Goal: Task Accomplishment & Management: Manage account settings

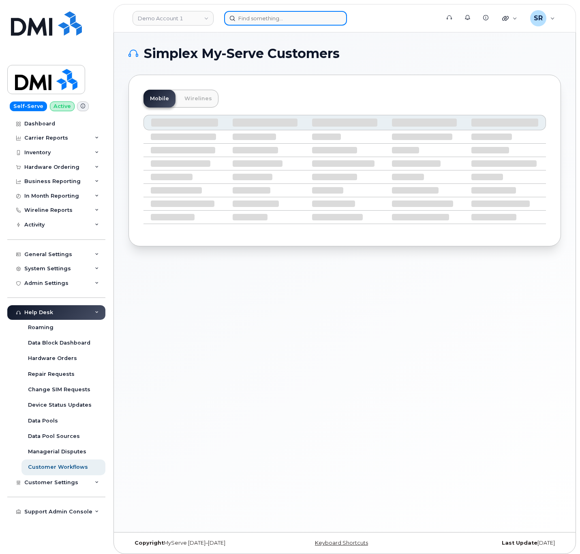
click at [290, 18] on input at bounding box center [285, 18] width 123 height 15
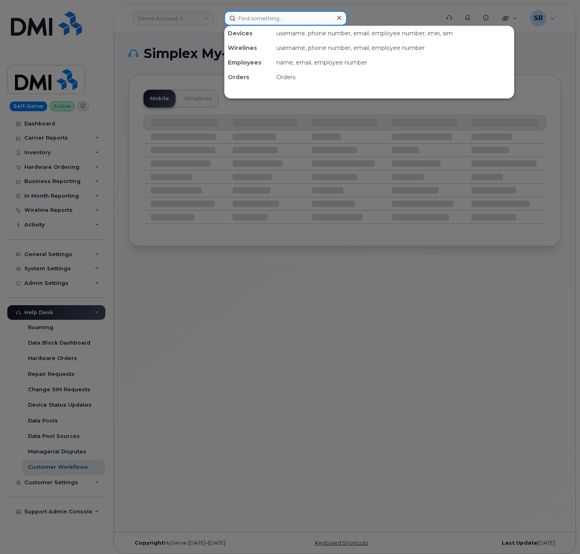
paste input "300151"
type input "300151"
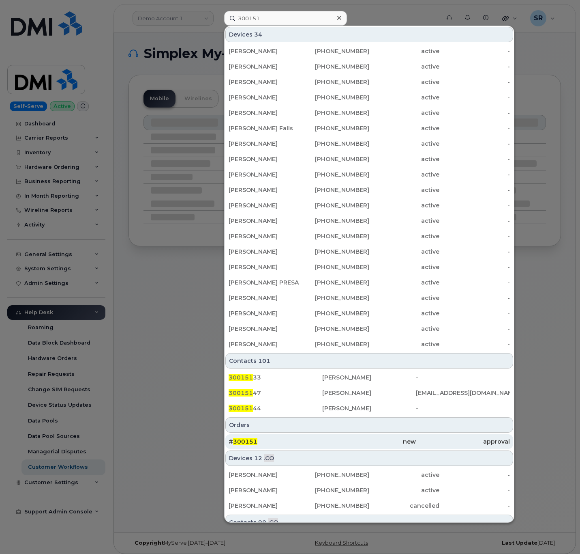
click at [297, 445] on div "# 300151" at bounding box center [276, 441] width 94 height 8
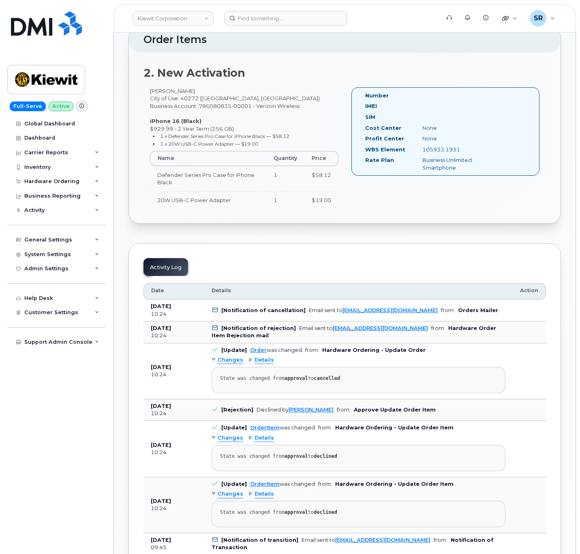
scroll to position [487, 0]
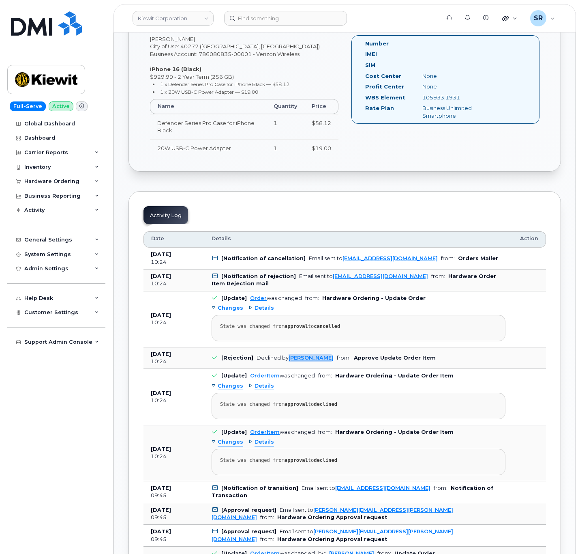
drag, startPoint x: 286, startPoint y: 368, endPoint x: 326, endPoint y: 370, distance: 40.2
click at [326, 369] on td "[Rejection] Declined by Ashton Meyer from: Approve Update Order Item" at bounding box center [358, 358] width 309 height 22
click at [392, 367] on td "[Rejection] Declined by Ashton Meyer from: Approve Update Order Item" at bounding box center [358, 358] width 309 height 22
drag, startPoint x: 325, startPoint y: 365, endPoint x: 275, endPoint y: 367, distance: 49.9
click at [275, 367] on td "[Rejection] Declined by Ashton Meyer from: Approve Update Order Item" at bounding box center [358, 358] width 309 height 22
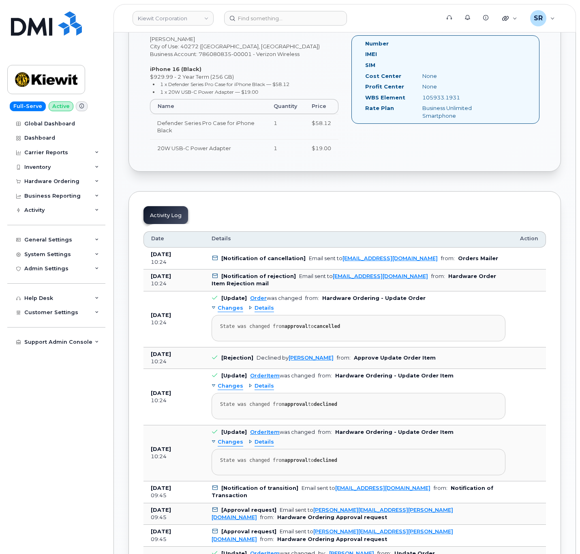
click at [380, 361] on b "Approve Update Order Item" at bounding box center [395, 357] width 82 height 6
click at [230, 361] on b "[Rejection]" at bounding box center [237, 357] width 32 height 6
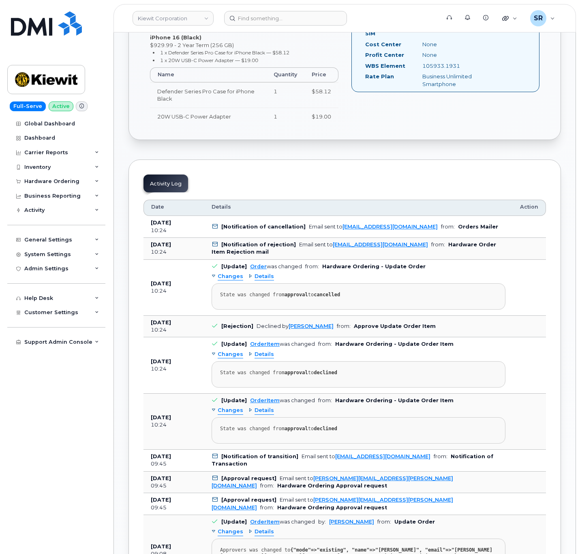
scroll to position [548, 0]
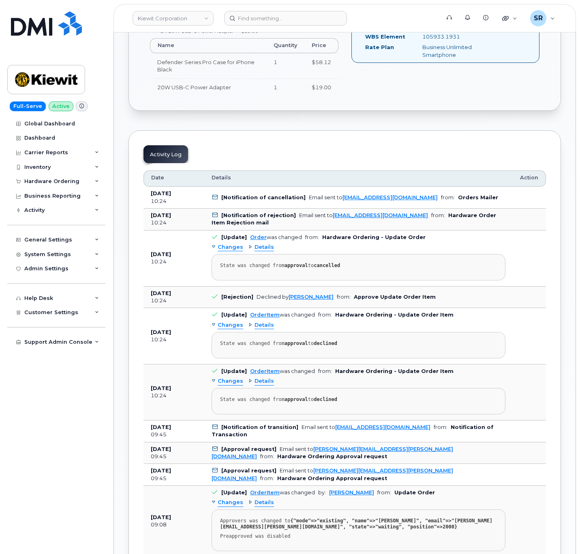
click at [450, 308] on td "[Rejection] Declined by Ashton Meyer from: Approve Update Order Item" at bounding box center [358, 297] width 309 height 22
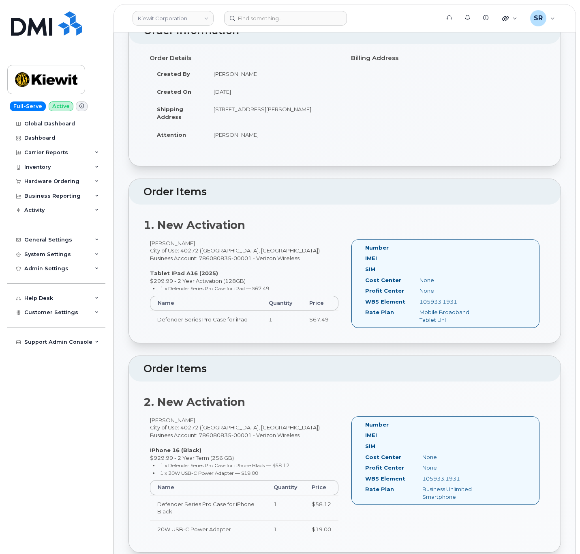
scroll to position [0, 0]
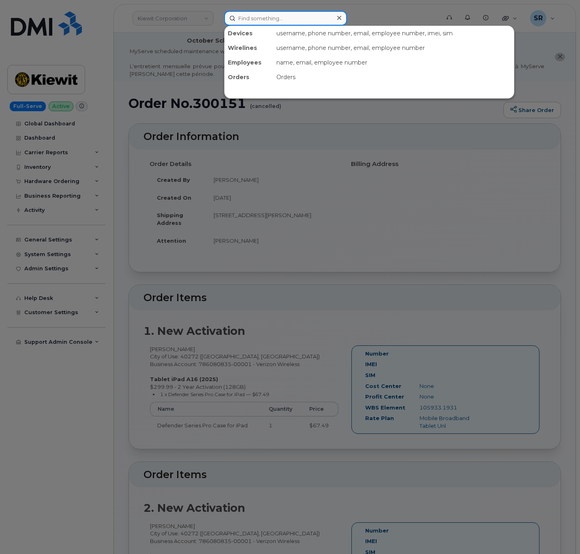
click at [245, 13] on input at bounding box center [285, 18] width 123 height 15
paste input "9137270428"
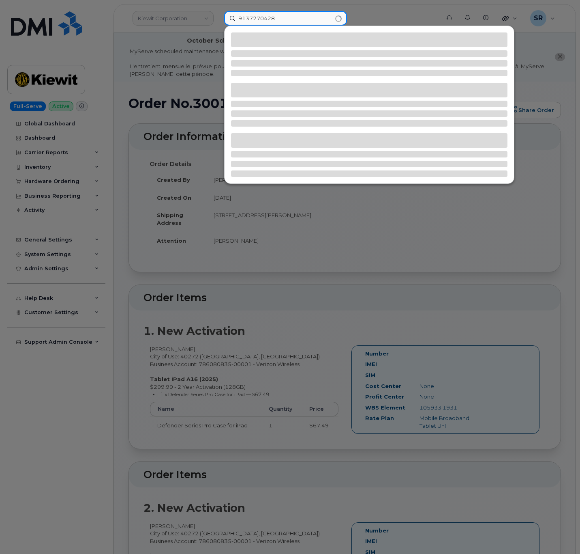
type input "9137270428"
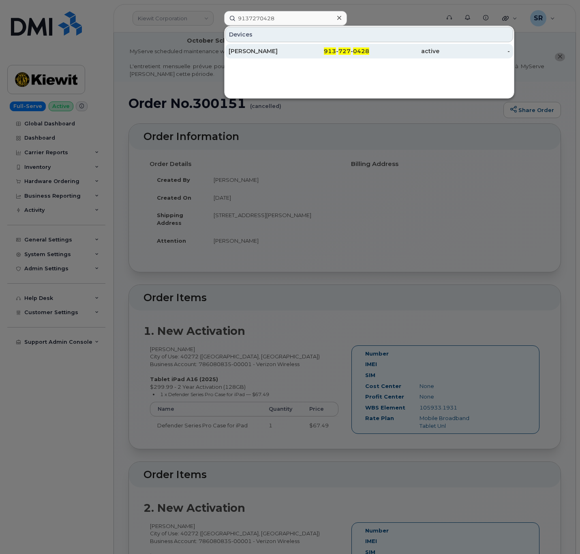
click at [308, 53] on div "913 - 727 - 0428" at bounding box center [334, 51] width 70 height 8
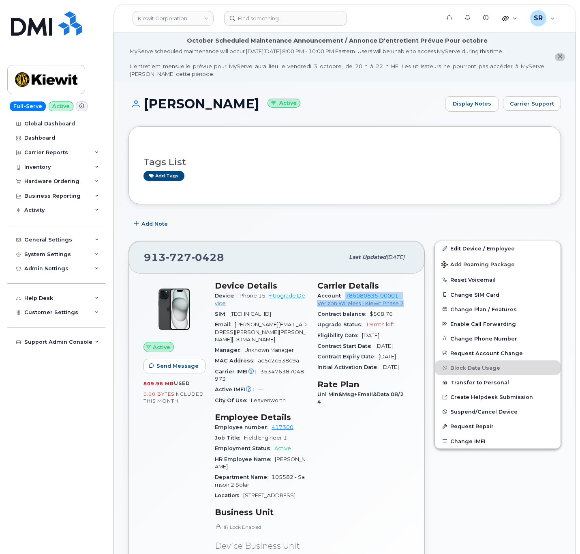
drag, startPoint x: 406, startPoint y: 306, endPoint x: 344, endPoint y: 298, distance: 63.3
click at [344, 298] on div "Account 786080835-00001 - Verizon Wireless - Kiewit Phase 2" at bounding box center [364, 299] width 93 height 18
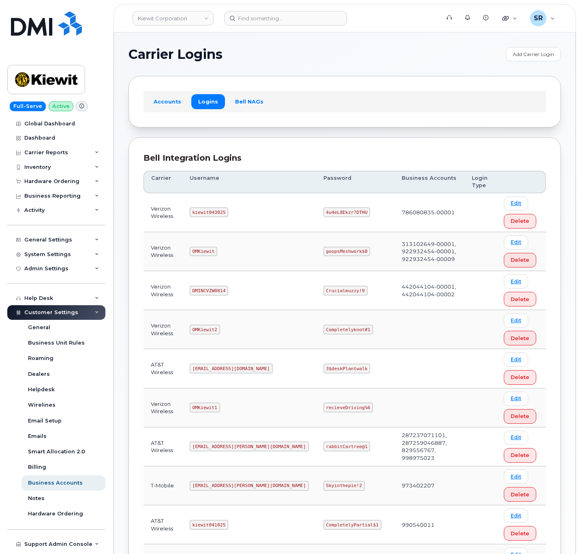
click at [224, 215] on code "kiewit043025" at bounding box center [209, 212] width 39 height 10
copy code "kiewit043025"
click at [324, 215] on code "4u4eL8Ekzr?DTHU" at bounding box center [347, 212] width 47 height 10
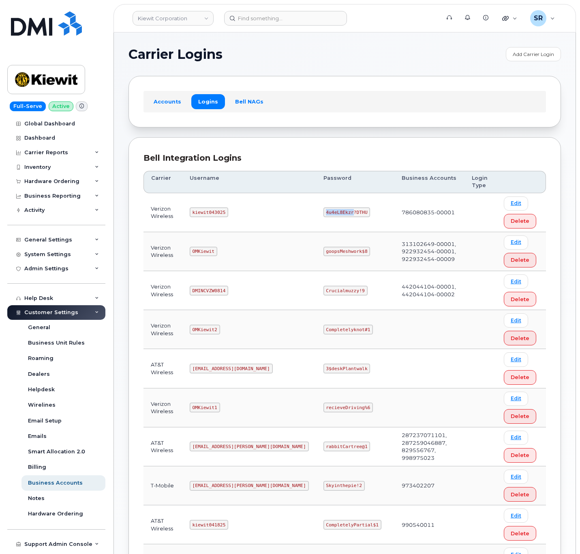
click at [324, 214] on code "4u4eL8Ekzr?DTHU" at bounding box center [347, 212] width 47 height 10
copy code "4u4eL8Ekzr?DTHU"
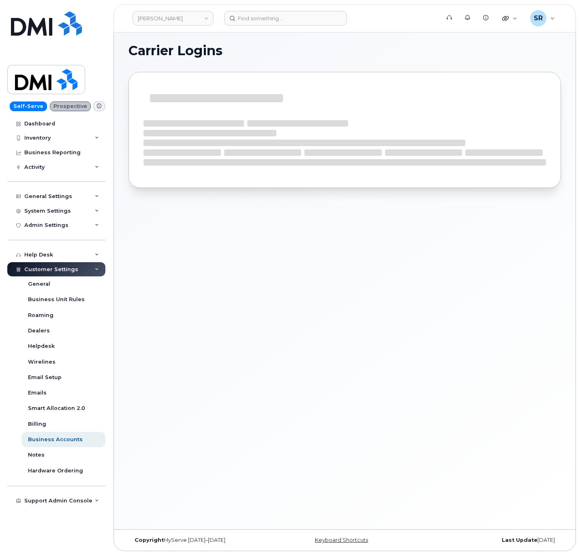
scroll to position [4, 0]
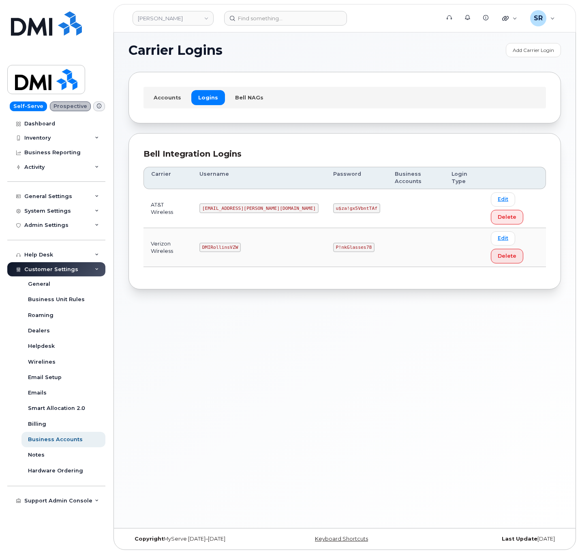
click at [234, 243] on code "DMIRollinsVZW" at bounding box center [220, 248] width 41 height 10
copy code "DMIRollinsVZW"
click at [333, 243] on code "P!nkGlasses78" at bounding box center [353, 248] width 41 height 10
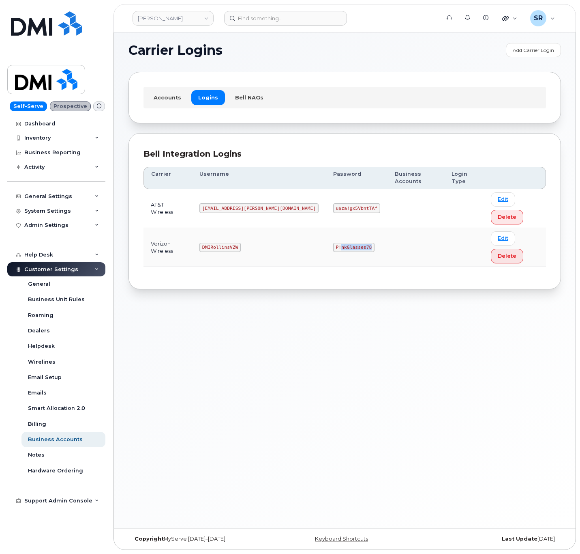
click at [333, 243] on code "P!nkGlasses78" at bounding box center [353, 248] width 41 height 10
copy code "P!nkGlasses78"
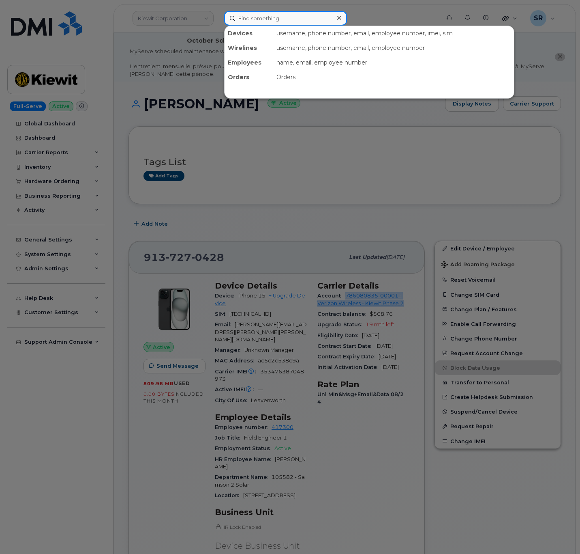
click at [321, 11] on input at bounding box center [285, 18] width 123 height 15
paste input "Q672882"
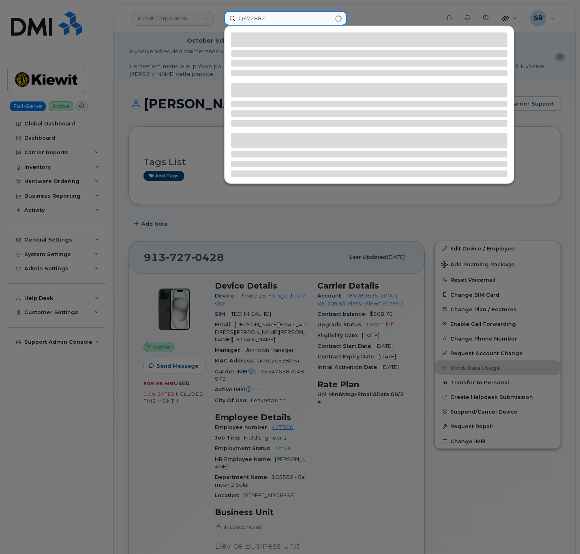
type input "Q672882"
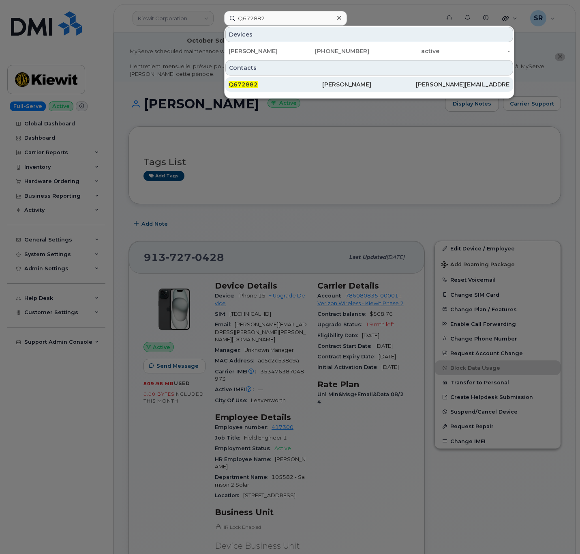
click at [283, 86] on div "Q672882" at bounding box center [276, 84] width 94 height 8
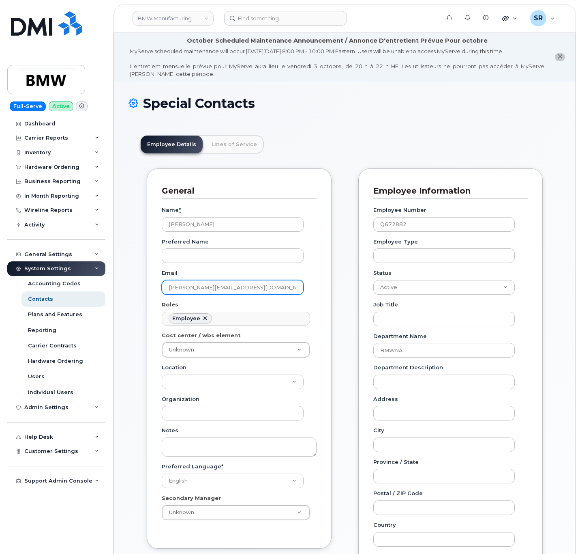
scroll to position [61, 0]
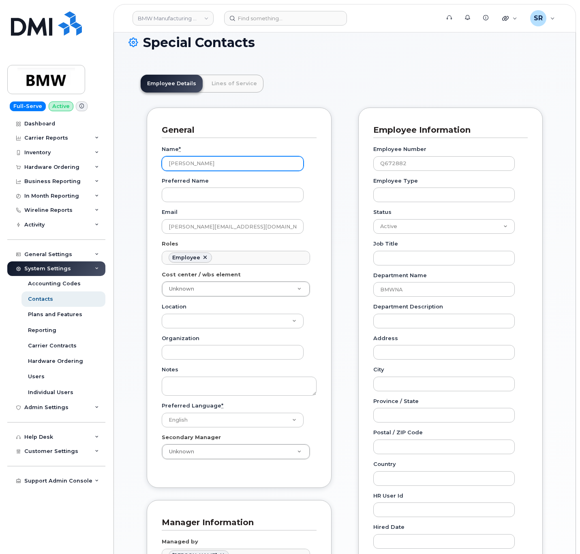
drag, startPoint x: 229, startPoint y: 163, endPoint x: 135, endPoint y: 167, distance: 93.3
click at [135, 167] on div "Employee Details Lines of Service General Name * Alessandra Santos Preferred Na…" at bounding box center [345, 425] width 433 height 726
click at [236, 93] on div "Employee Details Lines of Service General Name * Alessandra Santos Preferred Na…" at bounding box center [345, 425] width 433 height 726
click at [236, 84] on link "Lines of Service" at bounding box center [234, 84] width 58 height 18
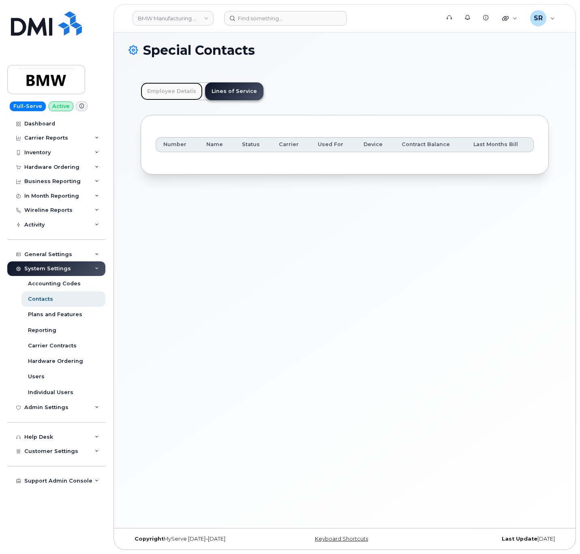
click at [184, 87] on link "Employee Details" at bounding box center [172, 91] width 62 height 18
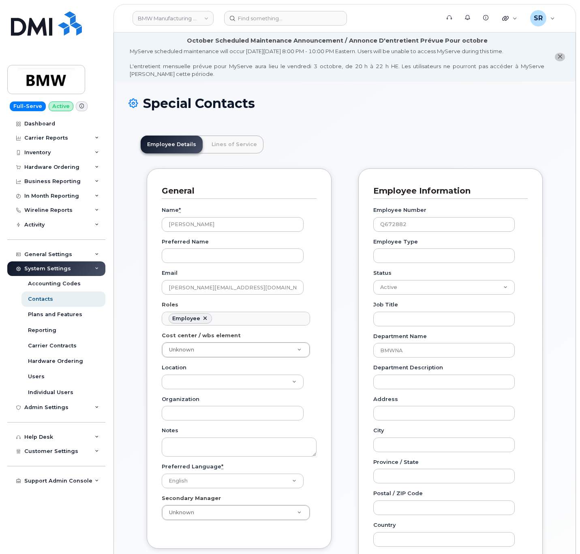
scroll to position [45, 0]
click at [299, 17] on input at bounding box center [285, 18] width 123 height 15
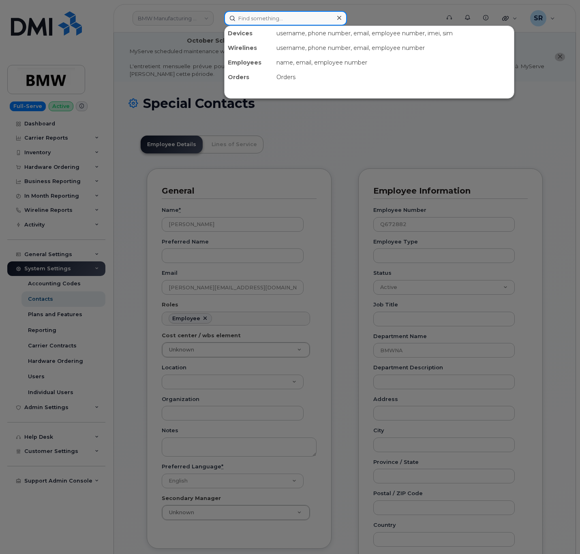
paste input "302232"
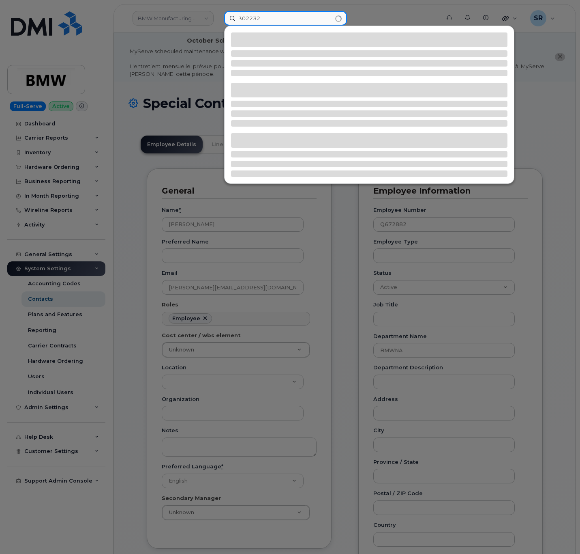
type input "302232"
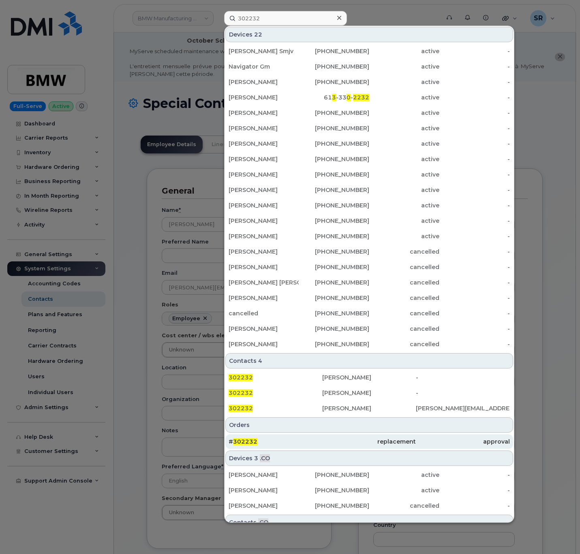
click at [286, 441] on div "# 302232" at bounding box center [276, 441] width 94 height 8
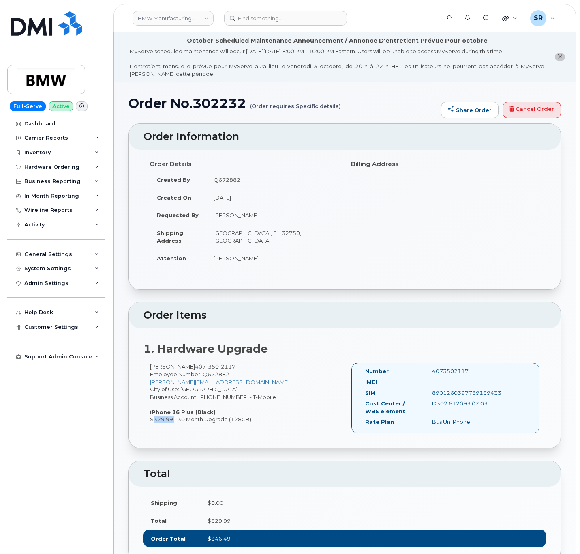
drag, startPoint x: 149, startPoint y: 420, endPoint x: 172, endPoint y: 423, distance: 23.3
click at [172, 423] on div "[PERSON_NAME] [PHONE_NUMBER] Employee Number: Q672882 [PERSON_NAME][EMAIL_ADDRE…" at bounding box center [245, 393] width 202 height 60
click at [178, 425] on div "[PERSON_NAME] [PHONE_NUMBER] Employee Number: Q672882 [PERSON_NAME][EMAIL_ADDRE…" at bounding box center [345, 401] width 403 height 77
click at [178, 422] on div "[PERSON_NAME] [PHONE_NUMBER] Employee Number: Q672882 [PERSON_NAME][EMAIL_ADDRE…" at bounding box center [245, 393] width 202 height 60
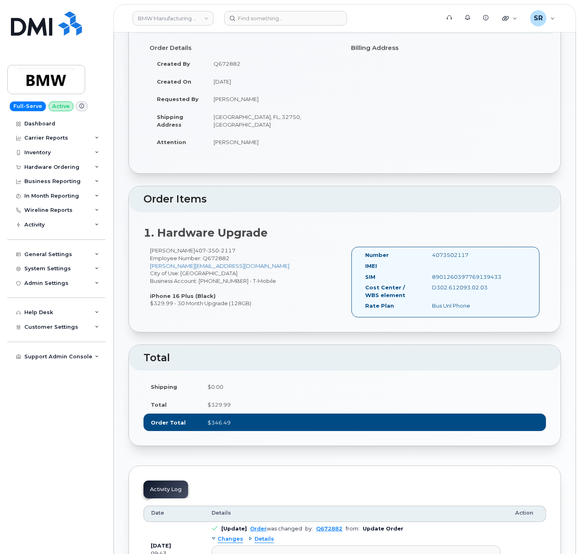
scroll to position [122, 0]
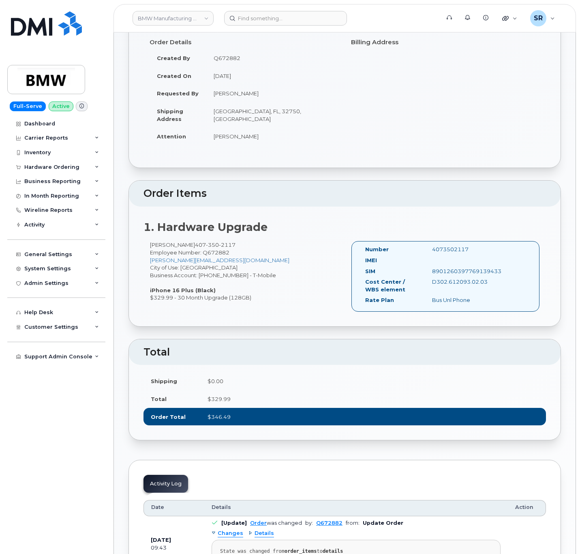
drag, startPoint x: 179, startPoint y: 300, endPoint x: 258, endPoint y: 301, distance: 79.5
click at [258, 301] on div "Alessandra Santos 407 350 2117 Employee Number: Q672882 alessandra.santos@bmwna…" at bounding box center [245, 271] width 202 height 60
click at [263, 297] on div "Alessandra Santos 407 350 2117 Employee Number: Q672882 alessandra.santos@bmwna…" at bounding box center [245, 271] width 202 height 60
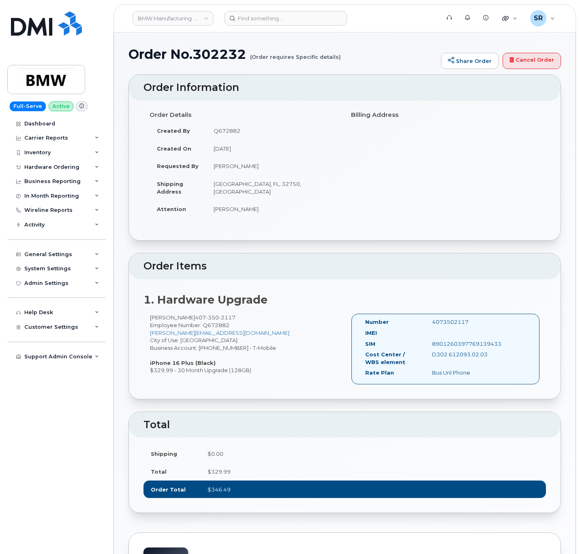
scroll to position [0, 0]
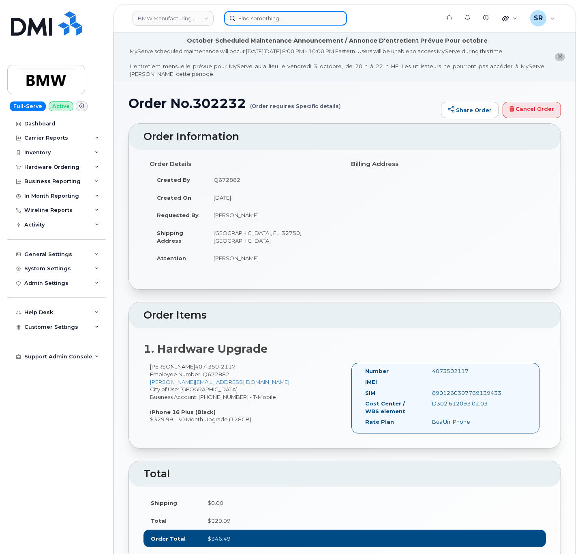
click at [292, 19] on input at bounding box center [285, 18] width 123 height 15
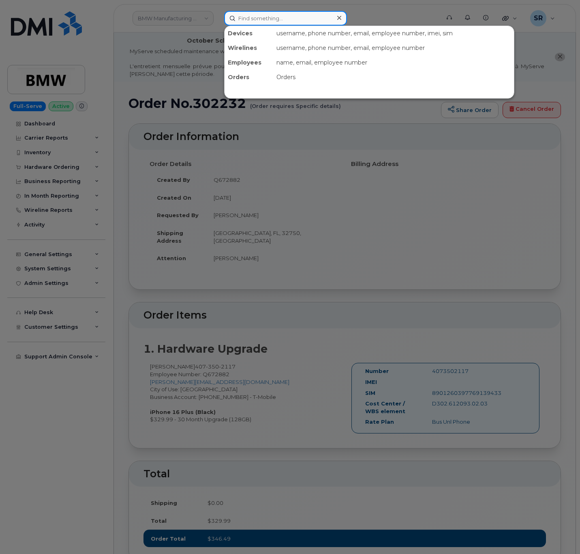
paste input "4073502117"
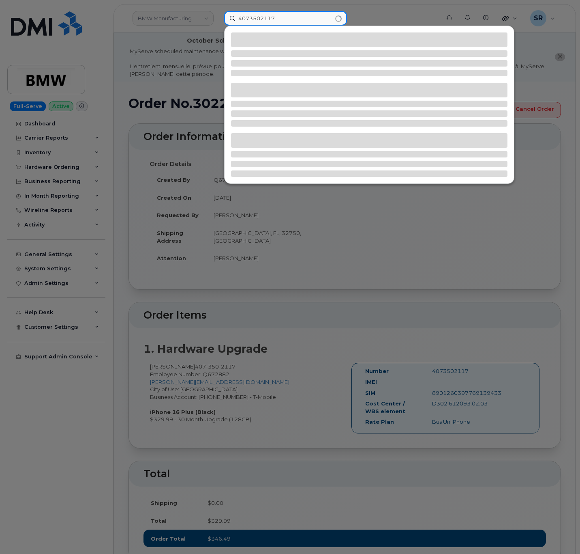
type input "4073502117"
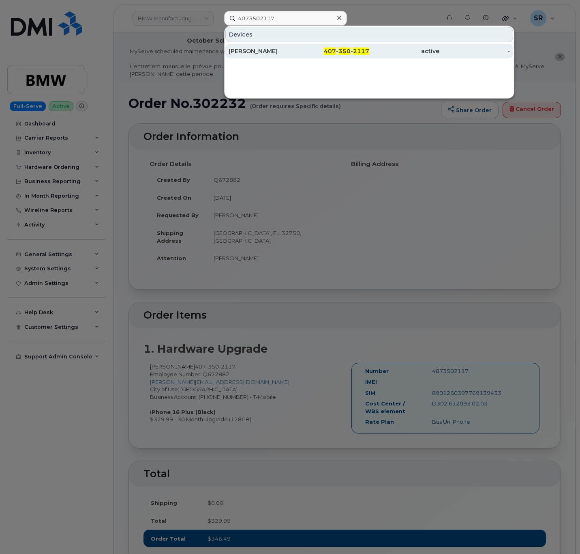
click at [308, 52] on div "407 - 350 - 2117" at bounding box center [334, 51] width 70 height 8
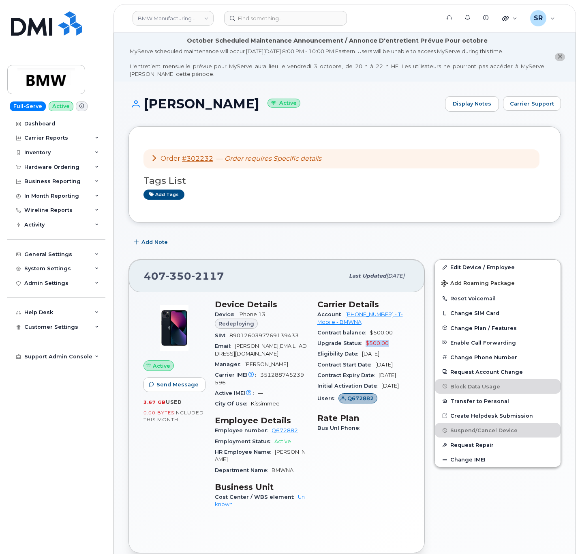
drag, startPoint x: 364, startPoint y: 344, endPoint x: 391, endPoint y: 344, distance: 26.8
click at [391, 344] on div "Upgrade Status $500.00" at bounding box center [364, 343] width 93 height 11
click at [389, 346] on div "Upgrade Status $500.00" at bounding box center [364, 343] width 93 height 11
drag, startPoint x: 389, startPoint y: 346, endPoint x: 358, endPoint y: 346, distance: 31.2
click at [358, 346] on div "Upgrade Status $500.00" at bounding box center [364, 343] width 93 height 11
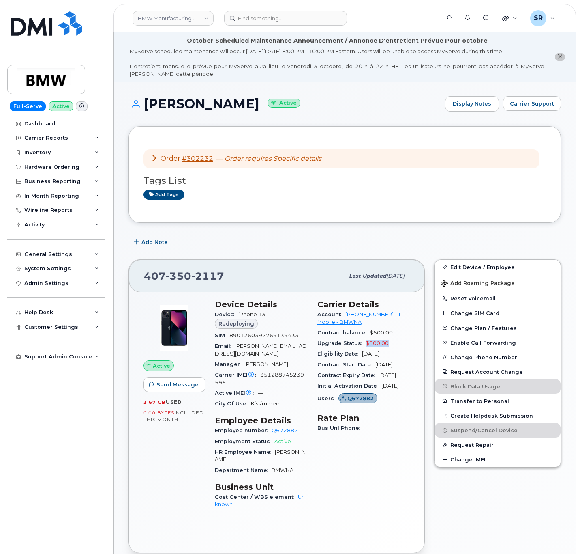
click at [389, 344] on div "Upgrade Status $500.00" at bounding box center [364, 343] width 93 height 11
click at [241, 323] on span "Redeploying" at bounding box center [237, 324] width 36 height 8
click at [382, 492] on div "Carrier Details Account 973767968 - T-Mobile - BMWNA Contract balance $500.00 U…" at bounding box center [364, 407] width 103 height 226
drag, startPoint x: 347, startPoint y: 324, endPoint x: 341, endPoint y: 315, distance: 10.5
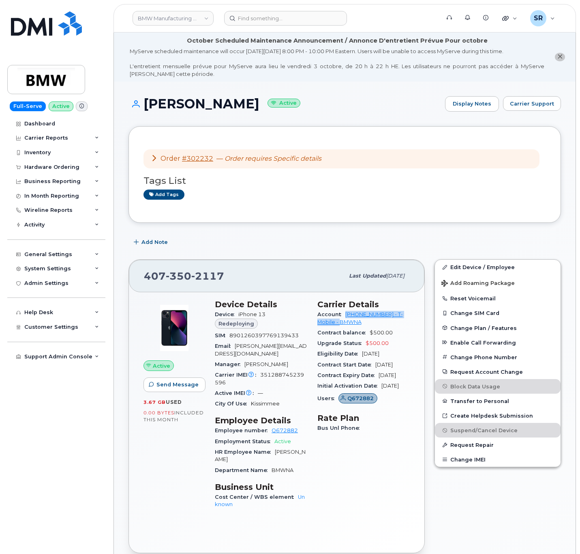
click at [341, 315] on div "Account 973767968 - T-Mobile - BMWNA" at bounding box center [364, 318] width 93 height 18
copy link "973767968 - T-Mobile - BMWNA"
drag, startPoint x: 380, startPoint y: 499, endPoint x: 561, endPoint y: 344, distance: 238.2
click at [380, 499] on div "Carrier Details Account 973767968 - T-Mobile - BMWNA Contract balance $500.00 U…" at bounding box center [364, 407] width 103 height 226
click at [156, 158] on icon at bounding box center [154, 158] width 6 height 6
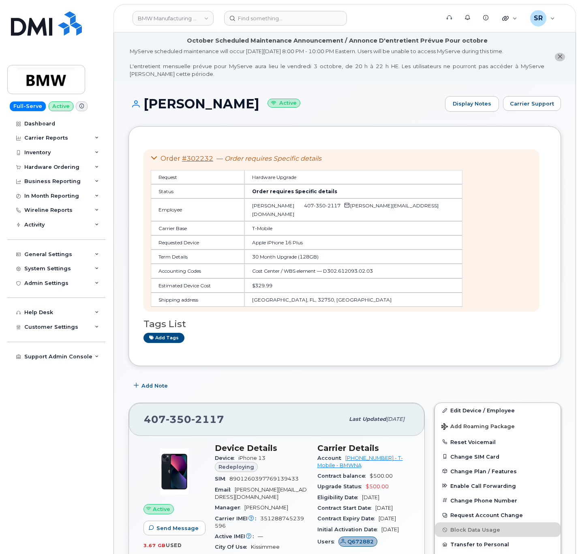
click at [159, 161] on div "Order #302232 — Order requires Specific details" at bounding box center [307, 158] width 312 height 9
click at [156, 156] on icon at bounding box center [154, 158] width 6 height 6
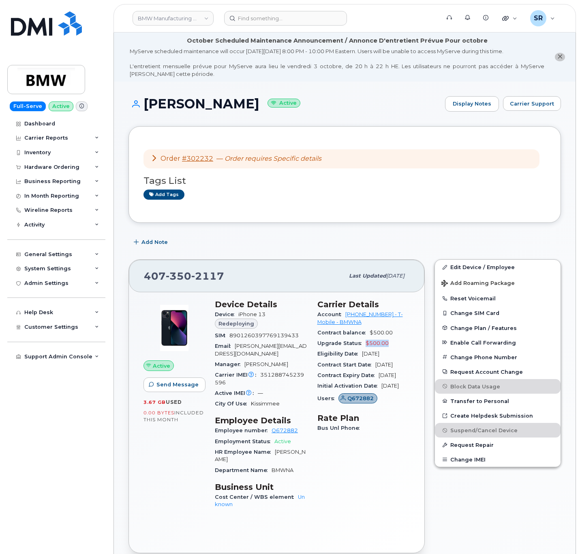
drag, startPoint x: 362, startPoint y: 343, endPoint x: 406, endPoint y: 348, distance: 44.1
click at [406, 348] on div "Upgrade Status $500.00" at bounding box center [364, 343] width 93 height 11
click at [404, 344] on div "Upgrade Status $500.00" at bounding box center [364, 343] width 93 height 11
drag, startPoint x: 229, startPoint y: 275, endPoint x: 127, endPoint y: 274, distance: 102.2
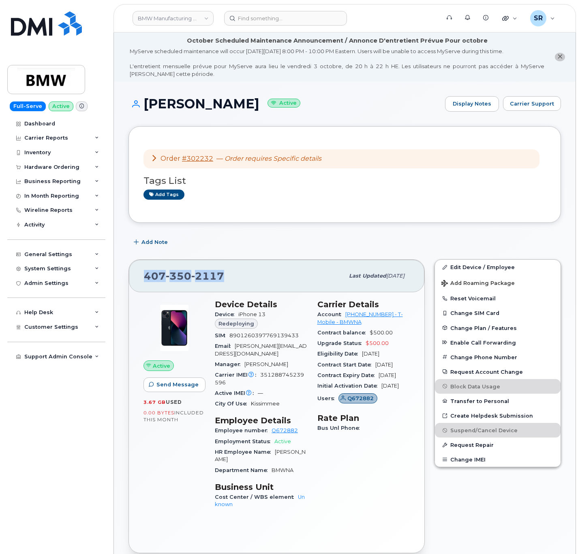
click at [127, 274] on div "407 350 2117 Last updated Jul 02, 2025 Active Send Message 3.67 GB  used 0.00 B…" at bounding box center [277, 405] width 306 height 303
copy span "407 350 2117"
click at [397, 346] on div "Upgrade Status $500.00" at bounding box center [364, 343] width 93 height 11
drag, startPoint x: 367, startPoint y: 335, endPoint x: 399, endPoint y: 331, distance: 32.2
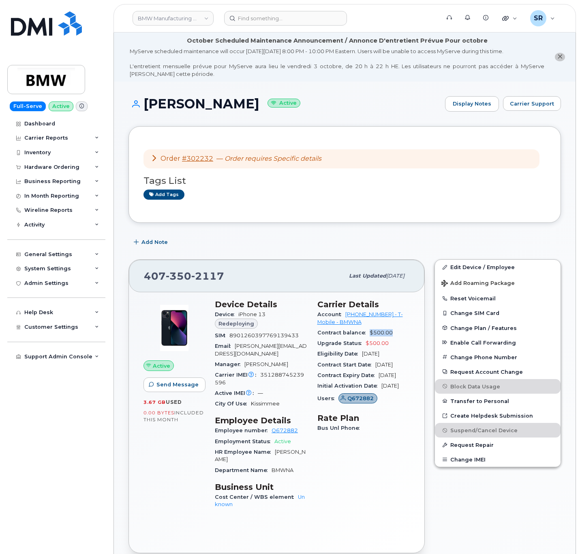
click at [399, 331] on div "Contract balance $500.00" at bounding box center [364, 332] width 93 height 11
drag, startPoint x: 394, startPoint y: 335, endPoint x: 368, endPoint y: 338, distance: 26.6
click at [368, 338] on div "Contract balance $500.00" at bounding box center [364, 332] width 93 height 11
click at [389, 337] on div "Contract balance $500.00" at bounding box center [364, 332] width 93 height 11
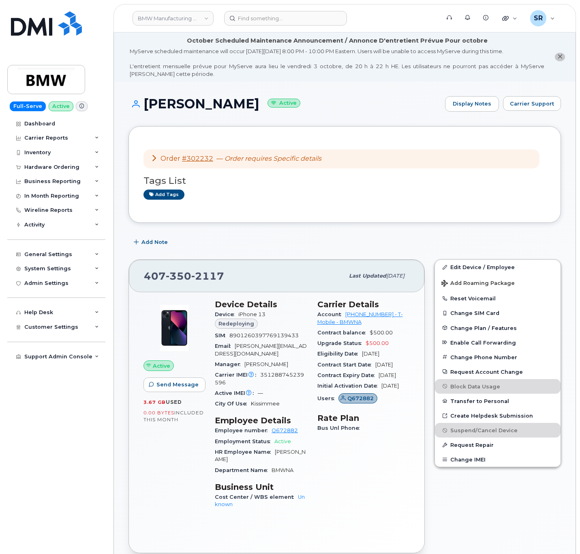
click at [395, 336] on div "Contract balance $500.00" at bounding box center [364, 332] width 93 height 11
click at [369, 335] on span "Contract balance" at bounding box center [344, 332] width 52 height 6
drag, startPoint x: 369, startPoint y: 335, endPoint x: 389, endPoint y: 336, distance: 19.9
click at [389, 336] on div "Contract balance $500.00" at bounding box center [364, 332] width 93 height 11
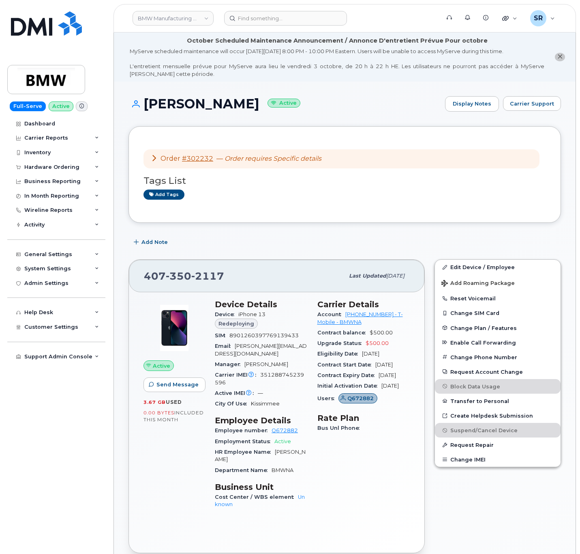
click at [401, 339] on div "Upgrade Status $500.00" at bounding box center [364, 343] width 93 height 11
drag, startPoint x: 392, startPoint y: 335, endPoint x: 370, endPoint y: 336, distance: 22.3
click at [370, 336] on div "Contract balance $500.00" at bounding box center [364, 332] width 93 height 11
click at [396, 339] on div "Upgrade Status $500.00" at bounding box center [364, 343] width 93 height 11
drag, startPoint x: 391, startPoint y: 346, endPoint x: 361, endPoint y: 347, distance: 29.6
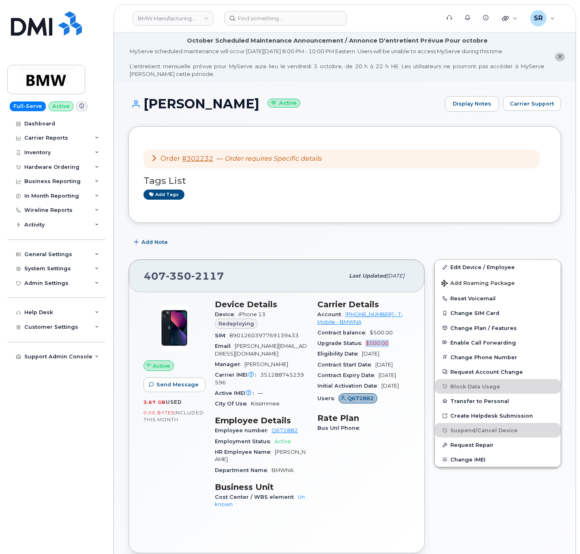
click at [361, 347] on div "Upgrade Status $500.00" at bounding box center [364, 343] width 93 height 11
click at [390, 345] on div "Upgrade Status $500.00" at bounding box center [364, 343] width 93 height 11
drag, startPoint x: 395, startPoint y: 336, endPoint x: 370, endPoint y: 336, distance: 24.7
click at [370, 336] on div "Contract balance $500.00" at bounding box center [364, 332] width 93 height 11
click at [389, 339] on div "Upgrade Status $500.00" at bounding box center [364, 343] width 93 height 11
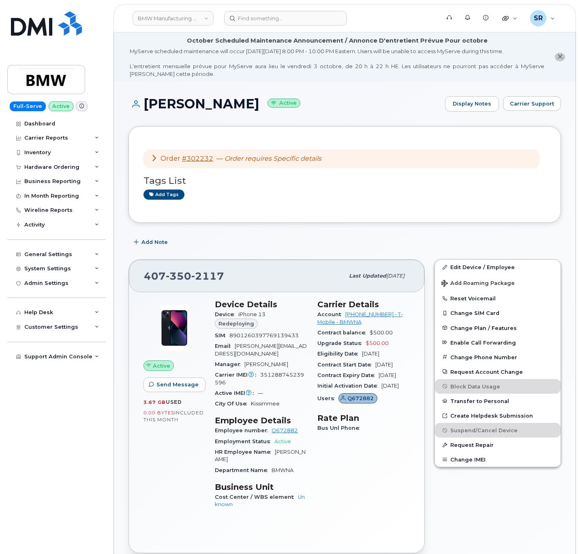
click at [346, 380] on div "Contract Expiry Date Sep 27, 2026" at bounding box center [364, 375] width 93 height 11
drag, startPoint x: 232, startPoint y: 275, endPoint x: 145, endPoint y: 277, distance: 86.8
click at [145, 277] on div "407 350 2117" at bounding box center [244, 275] width 200 height 17
copy span "407 350 2117"
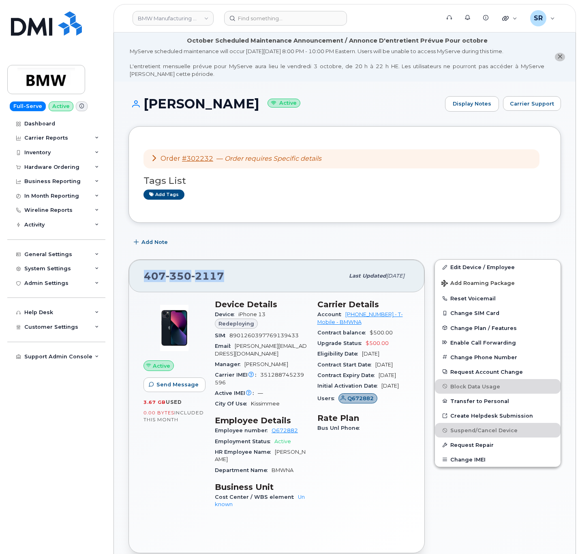
click at [383, 468] on div "Carrier Details Account 973767968 - T-Mobile - BMWNA Contract balance $500.00 U…" at bounding box center [364, 407] width 103 height 226
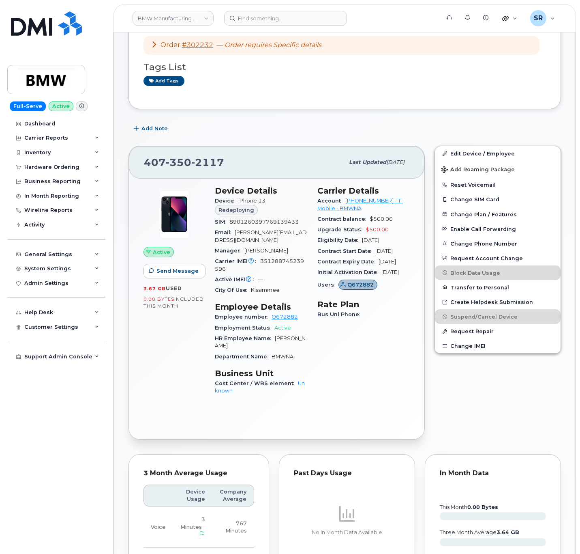
scroll to position [61, 0]
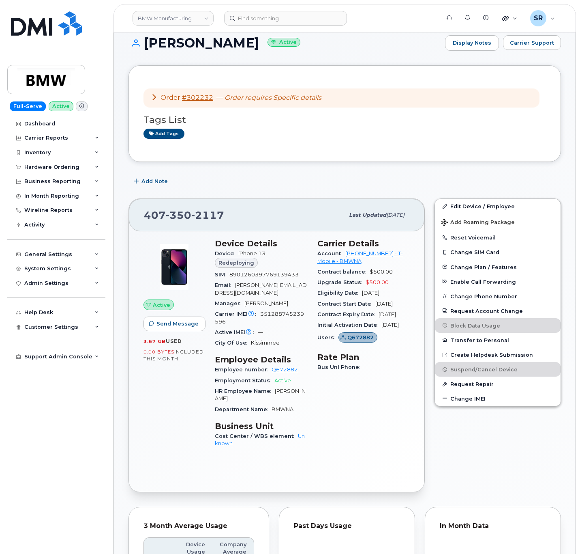
click at [391, 438] on div "Carrier Details Account 973767968 - T-Mobile - BMWNA Contract balance $500.00 U…" at bounding box center [364, 347] width 103 height 226
click at [152, 104] on div "Order #302232 — Order requires Specific details" at bounding box center [342, 97] width 396 height 19
click at [154, 97] on icon at bounding box center [154, 97] width 6 height 6
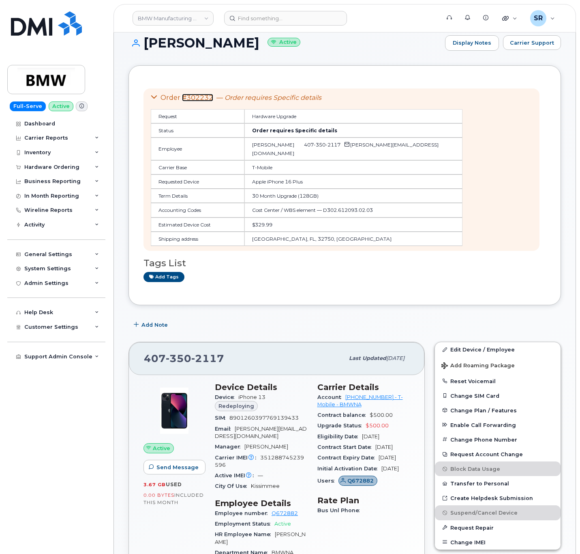
click at [203, 100] on link "#302232" at bounding box center [197, 98] width 31 height 8
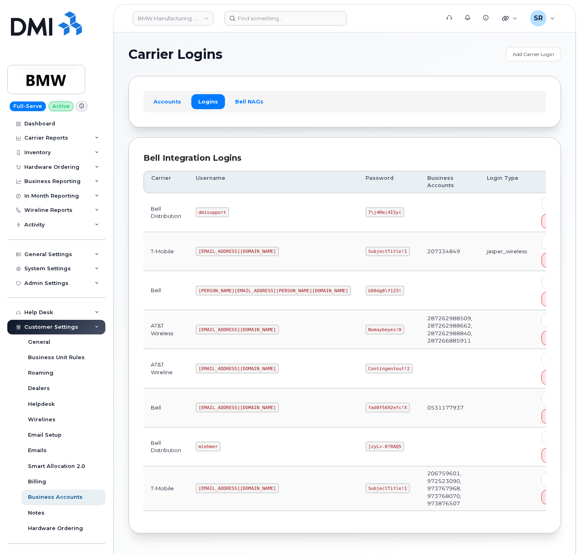
click at [215, 485] on code "[EMAIL_ADDRESS][DOMAIN_NAME]" at bounding box center [237, 488] width 83 height 10
copy code "[EMAIL_ADDRESS][DOMAIN_NAME]"
click at [366, 483] on code "SubjectTitle!1" at bounding box center [388, 488] width 44 height 10
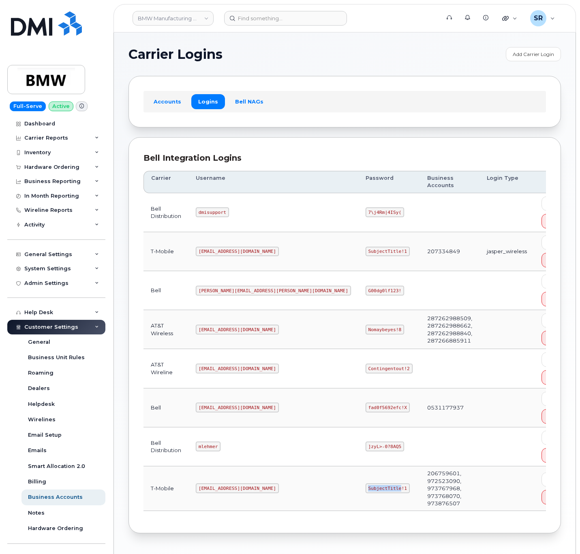
click at [366, 483] on code "SubjectTitle!1" at bounding box center [388, 488] width 44 height 10
copy code "SubjectTitle!1"
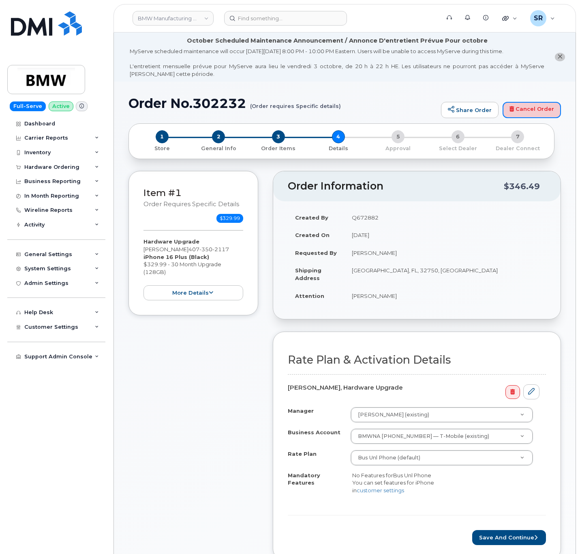
drag, startPoint x: 530, startPoint y: 108, endPoint x: 330, endPoint y: 41, distance: 211.5
click at [530, 108] on link "Cancel Order" at bounding box center [532, 110] width 58 height 16
